Goal: Check status: Check status

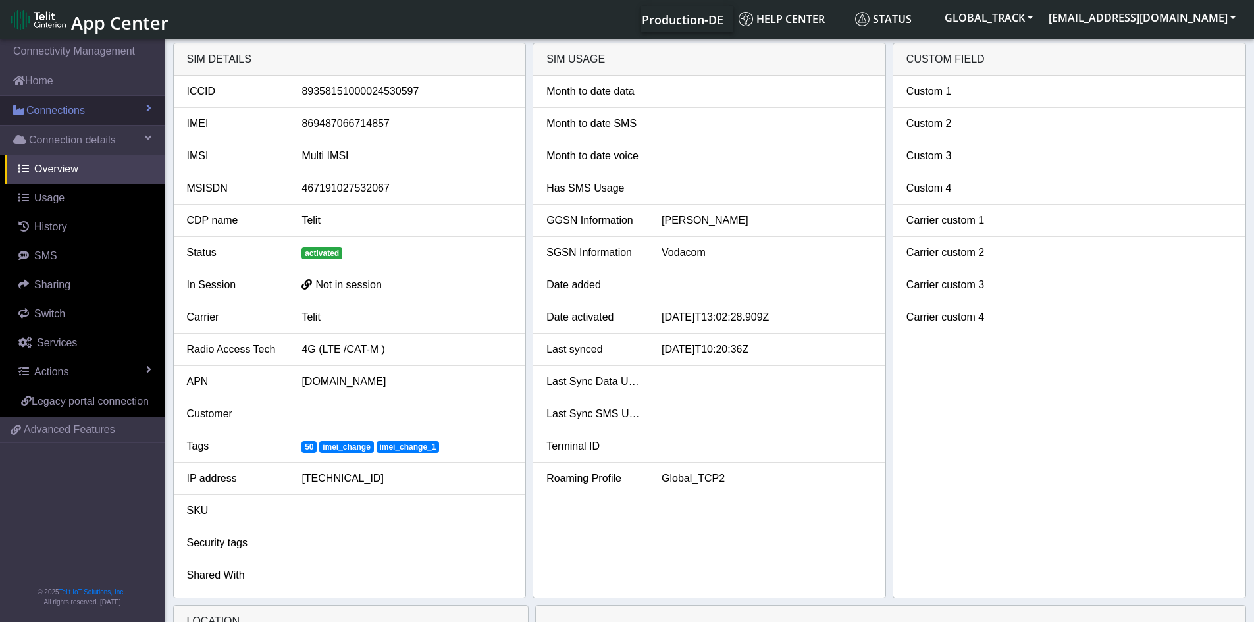
click at [85, 107] on link "Connections" at bounding box center [82, 110] width 165 height 29
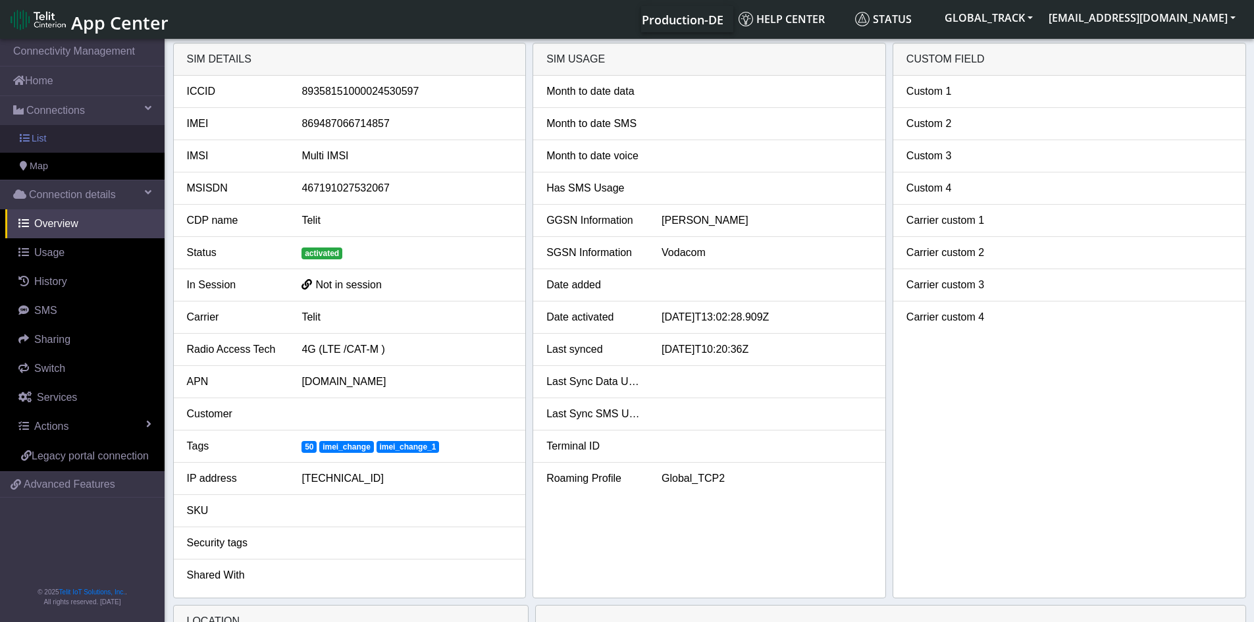
click at [90, 143] on link "List" at bounding box center [82, 139] width 165 height 28
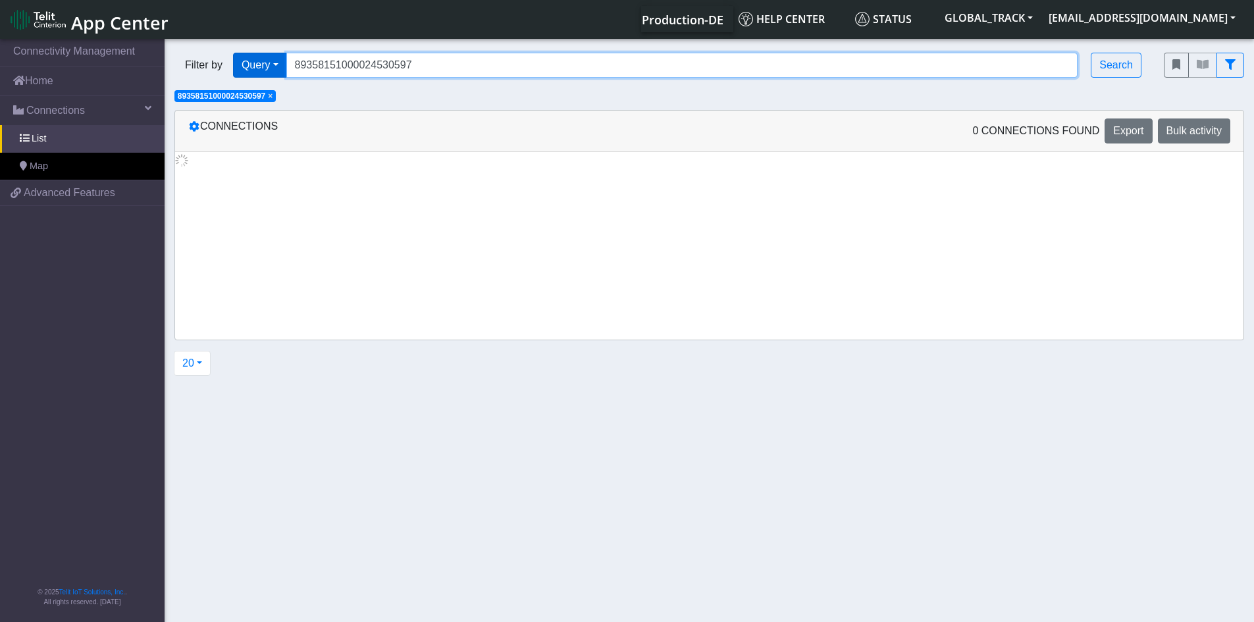
click at [255, 66] on div "Filter by Query Query In Session Not connected Tags Country Operator 8935815100…" at bounding box center [659, 65] width 970 height 25
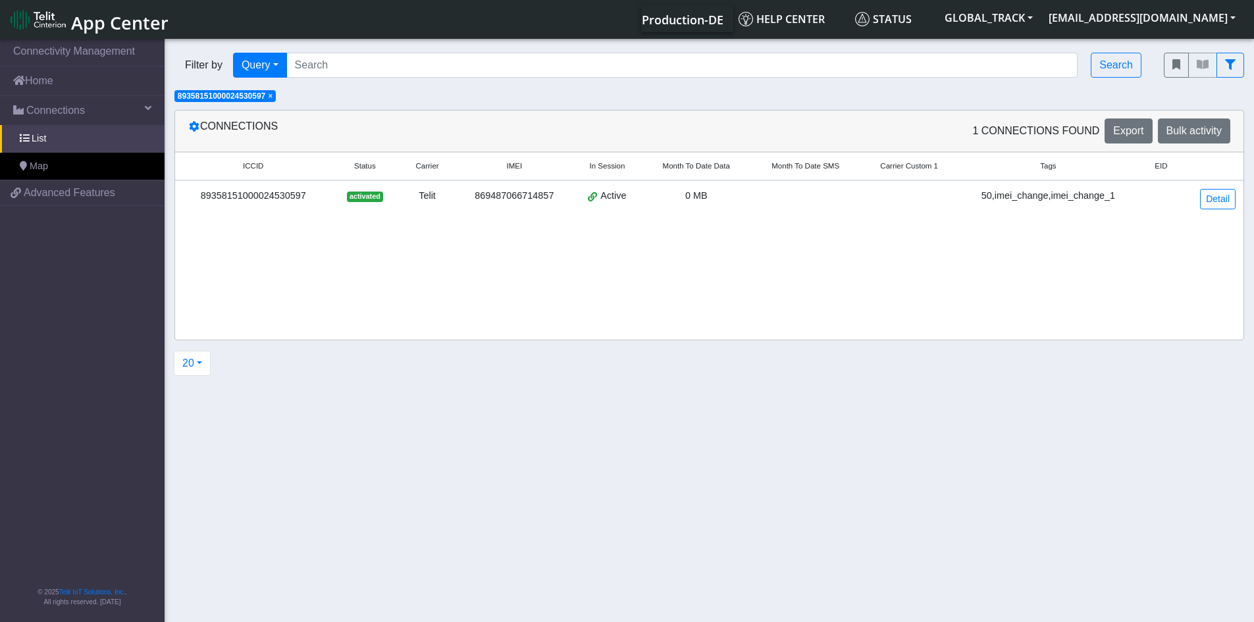
click at [270, 97] on span "× 89358151000024530597" at bounding box center [224, 96] width 101 height 12
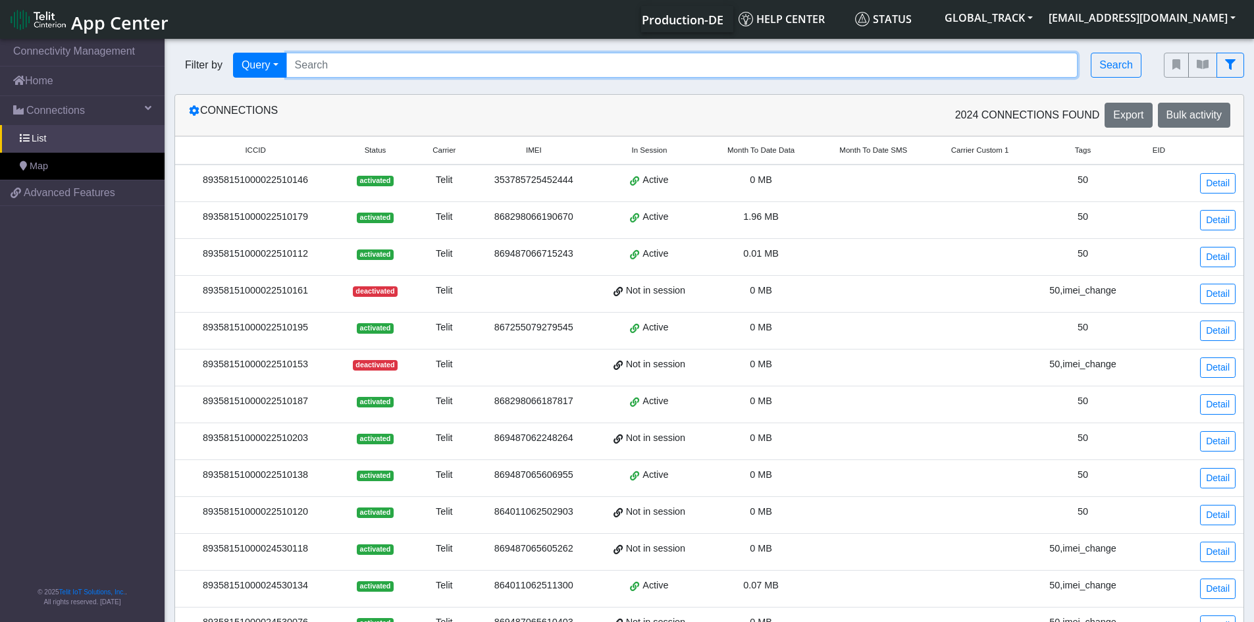
click at [317, 69] on input "Search..." at bounding box center [682, 65] width 792 height 25
paste input "867255079266252"
type input "867255079266252"
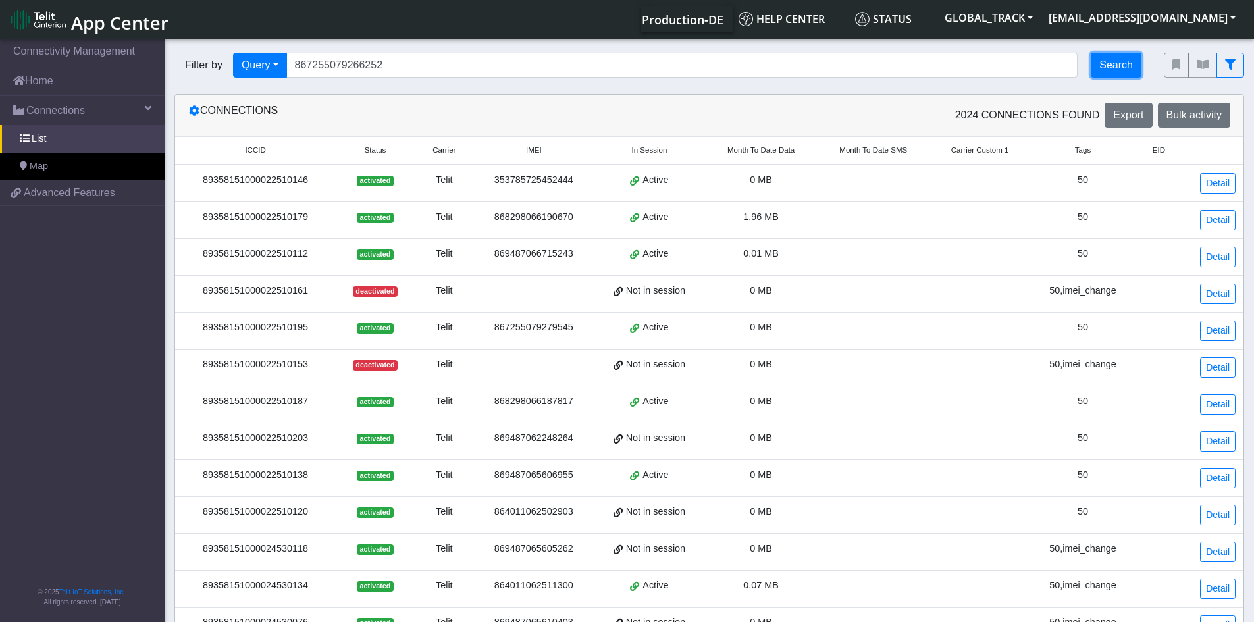
click at [1124, 66] on button "Search" at bounding box center [1116, 65] width 51 height 25
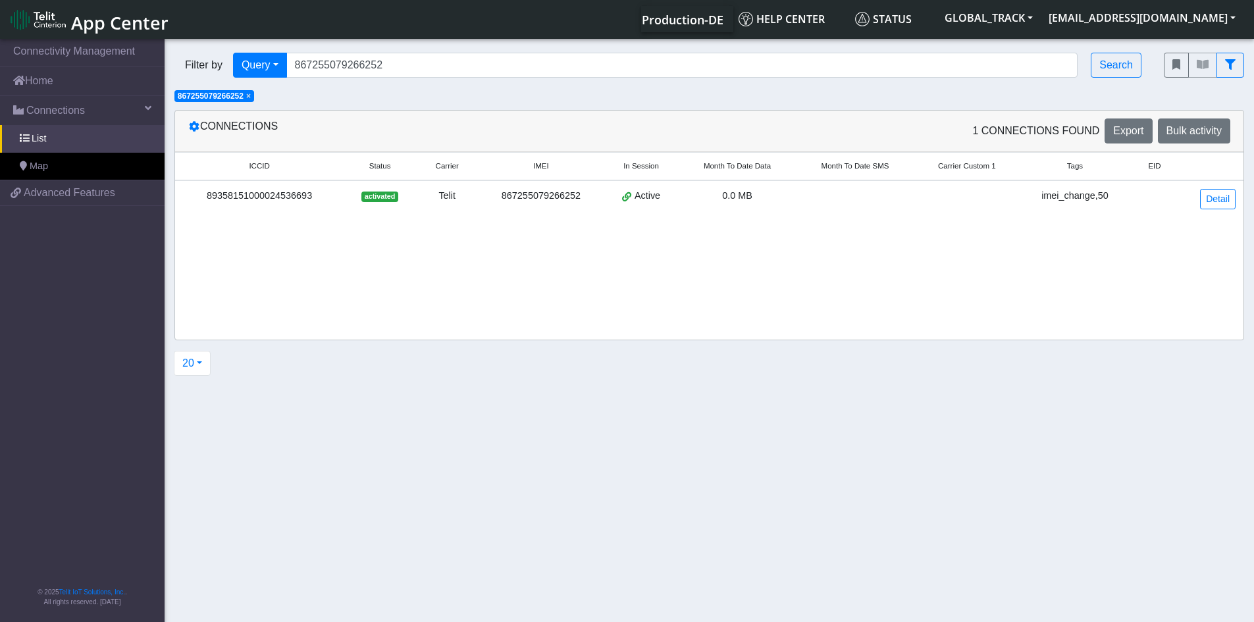
click at [380, 192] on span "activated" at bounding box center [379, 197] width 36 height 11
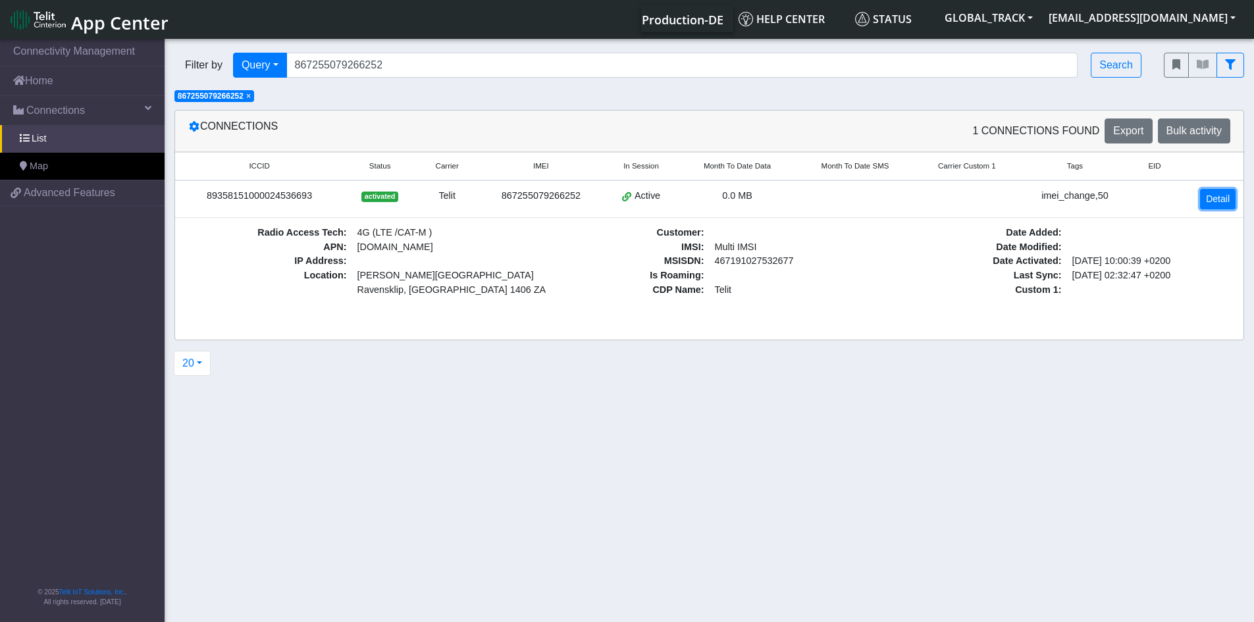
click at [1207, 203] on link "Detail" at bounding box center [1218, 199] width 36 height 20
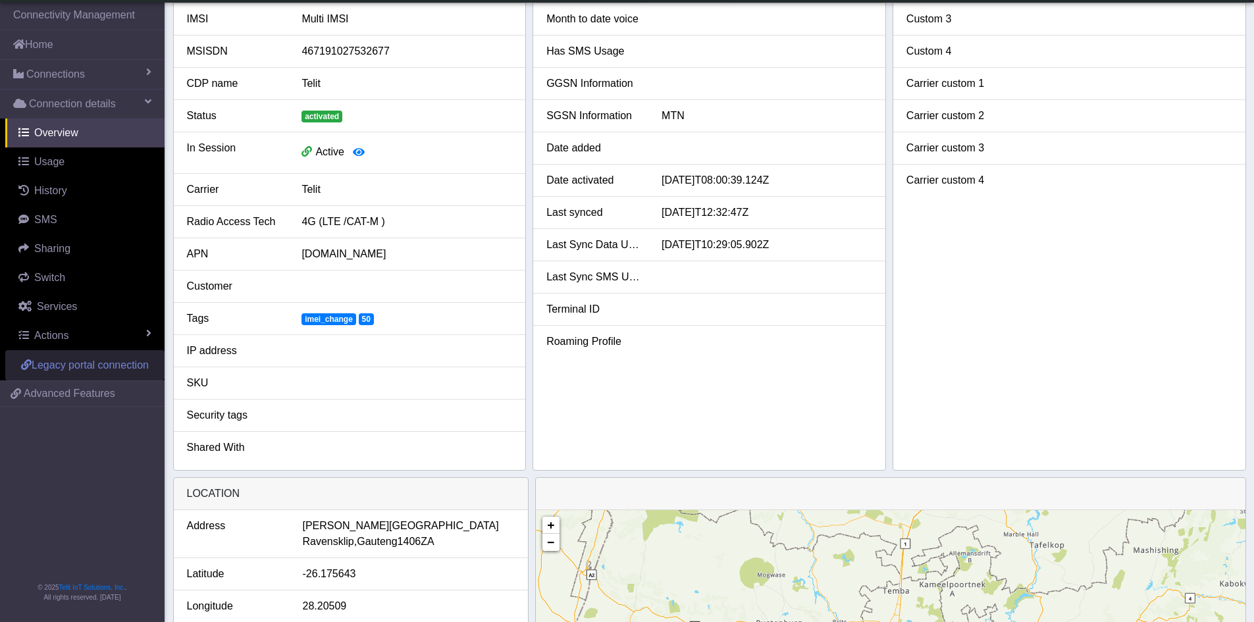
scroll to position [384, 0]
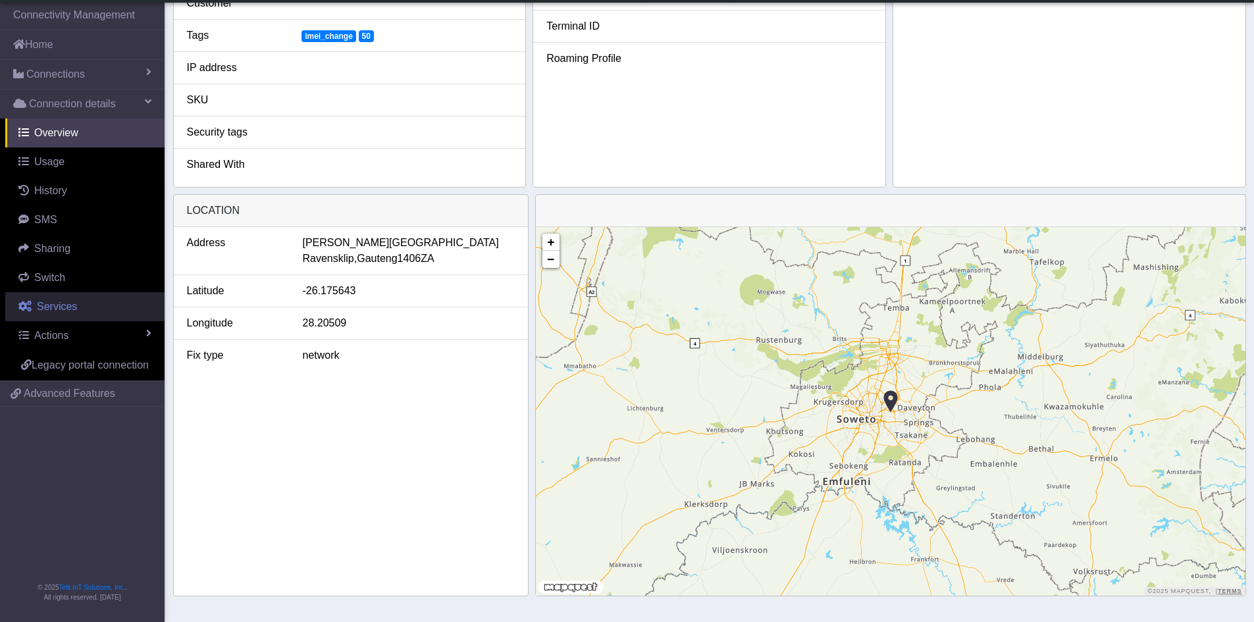
click at [63, 313] on link "Services" at bounding box center [84, 306] width 159 height 29
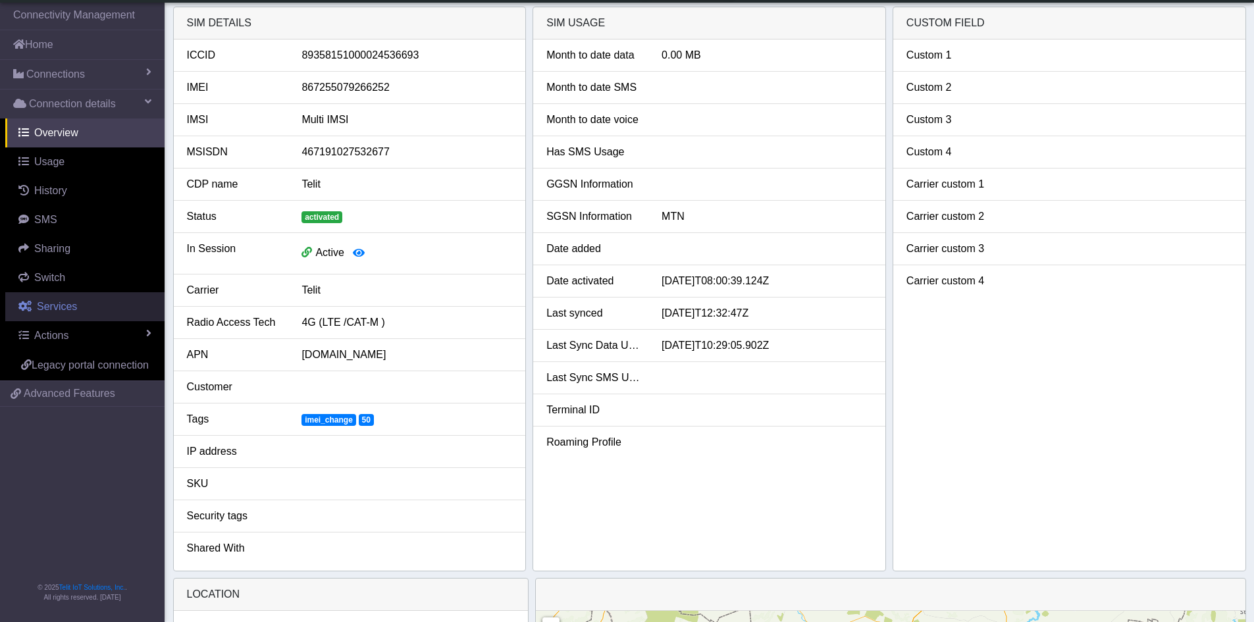
select select "2: 6"
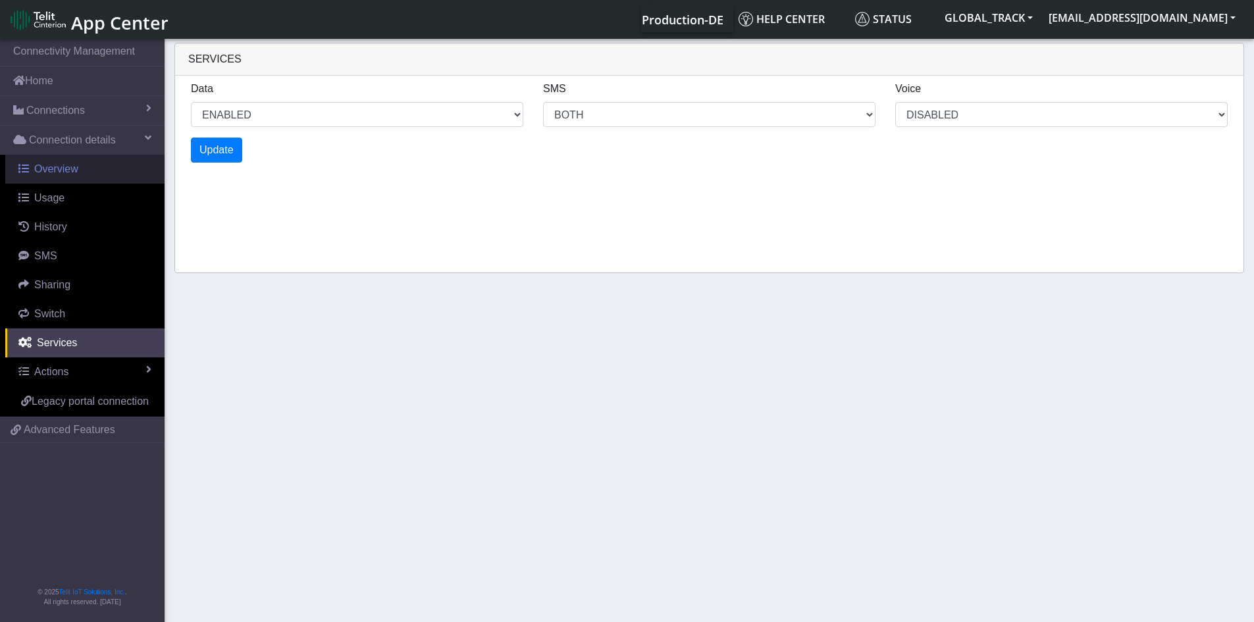
click at [75, 172] on span "Overview" at bounding box center [56, 168] width 44 height 11
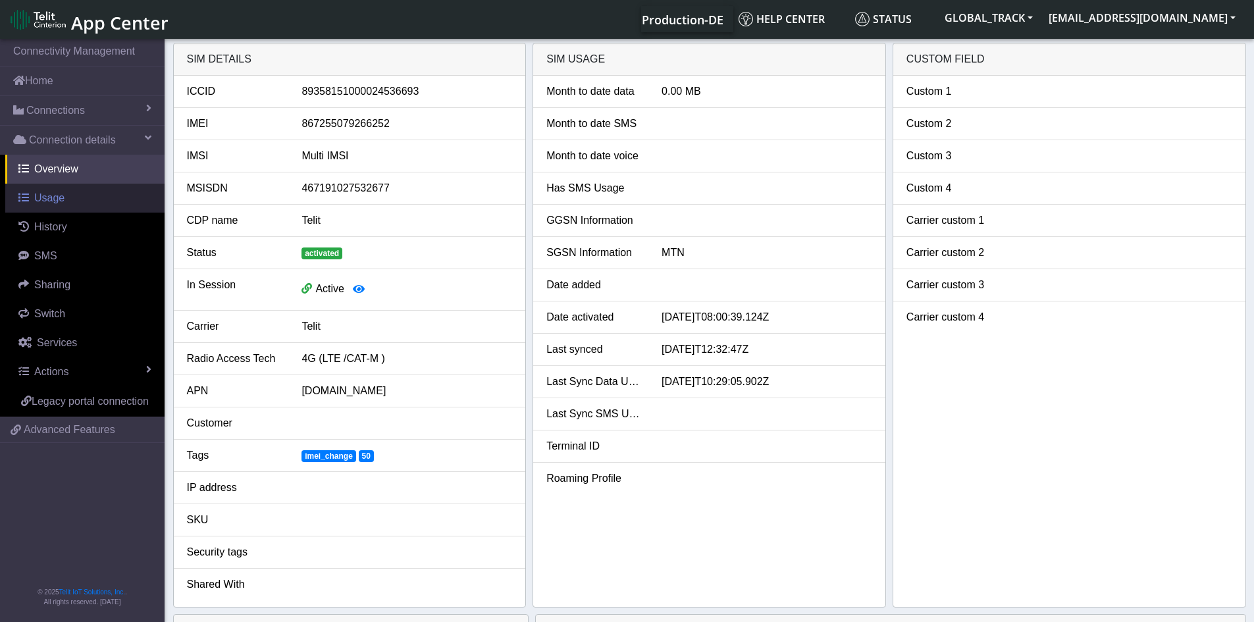
click at [95, 191] on link "Usage" at bounding box center [84, 198] width 159 height 29
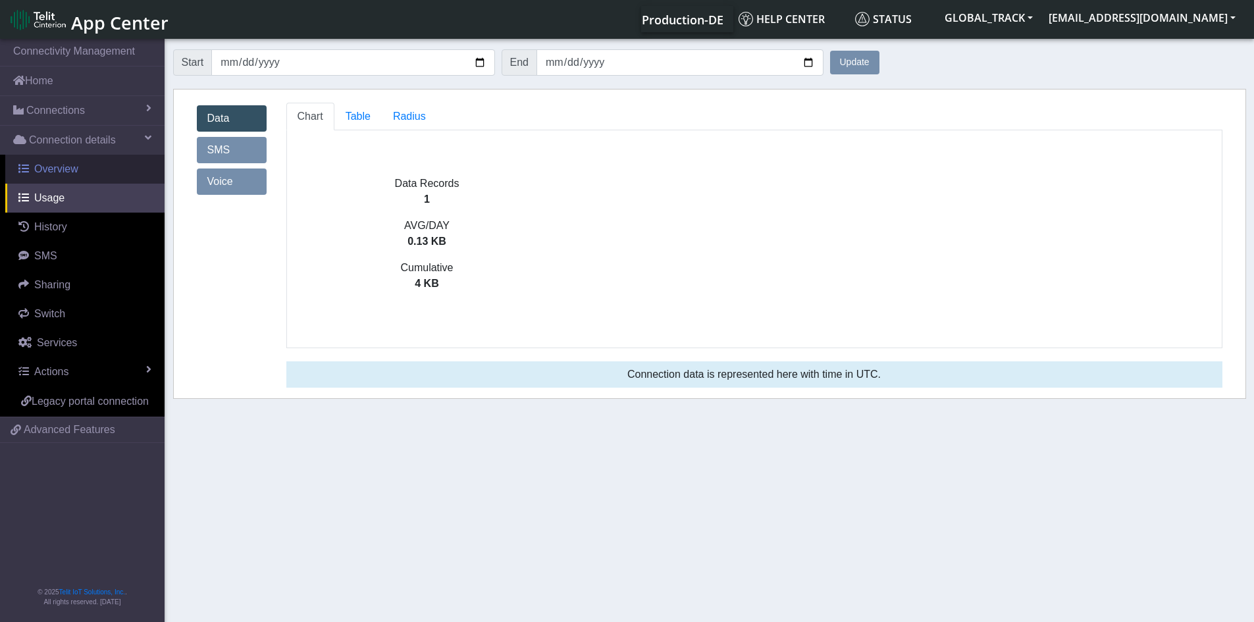
click at [106, 169] on link "Overview" at bounding box center [84, 169] width 159 height 29
